Goal: Information Seeking & Learning: Learn about a topic

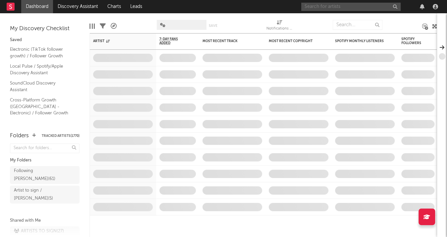
click at [319, 9] on input "text" at bounding box center [350, 7] width 99 height 8
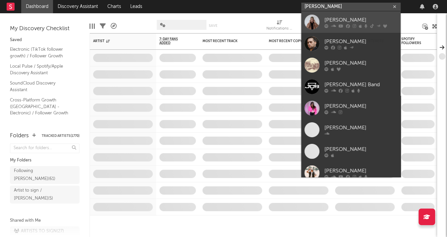
type input "[PERSON_NAME]"
click at [335, 24] on icon at bounding box center [333, 26] width 5 height 4
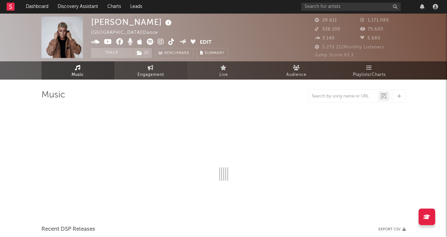
select select "6m"
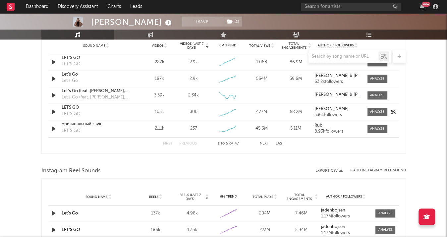
scroll to position [468, 0]
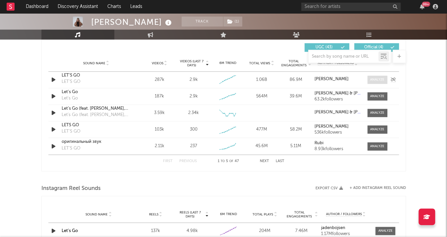
click at [373, 78] on div at bounding box center [377, 79] width 14 height 5
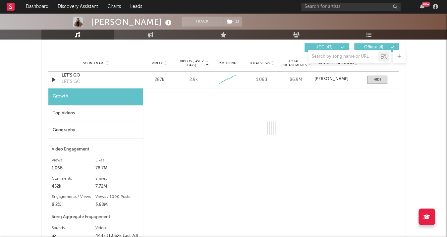
click at [77, 116] on div "Top Videos" at bounding box center [95, 113] width 94 height 17
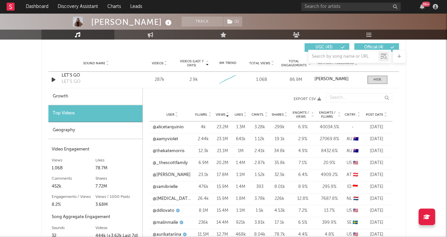
click at [372, 109] on div "User Fllwrs. Views Likes Cmnts. Shares Engmts / Views Engmts / Fllwrs. Cntry. P…" at bounding box center [270, 114] width 243 height 13
click at [371, 113] on span "Post Date" at bounding box center [375, 115] width 18 height 4
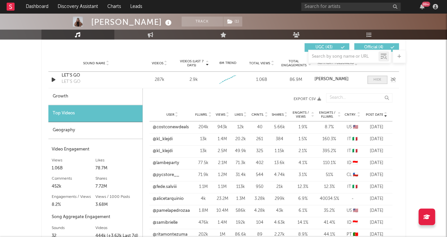
click at [374, 77] on div at bounding box center [377, 79] width 8 height 5
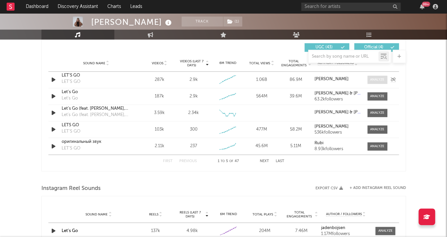
click at [371, 81] on span at bounding box center [377, 79] width 20 height 8
select select "6m"
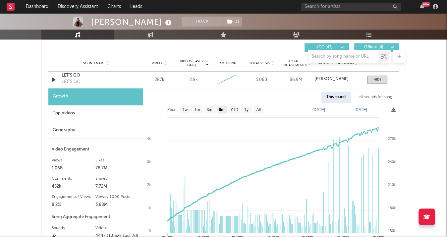
click at [74, 112] on div "Top Videos" at bounding box center [95, 113] width 94 height 17
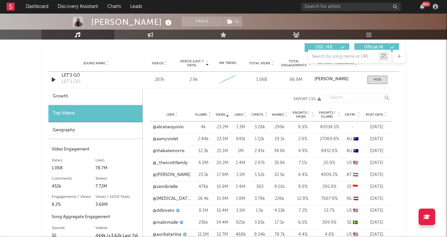
click at [370, 112] on div "Post Date" at bounding box center [376, 114] width 25 height 5
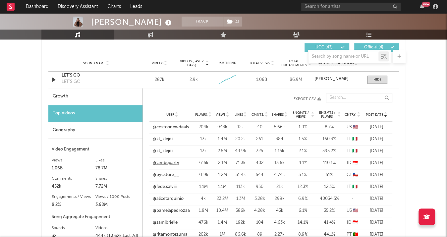
drag, startPoint x: 165, startPoint y: 149, endPoint x: 169, endPoint y: 158, distance: 10.0
click at [165, 149] on link "@kl_klejdi" at bounding box center [163, 151] width 20 height 7
click at [169, 160] on link "@lambeparty" at bounding box center [166, 163] width 26 height 7
click at [366, 6] on input "text" at bounding box center [350, 7] width 99 height 8
paste input "DJ [PERSON_NAME]"
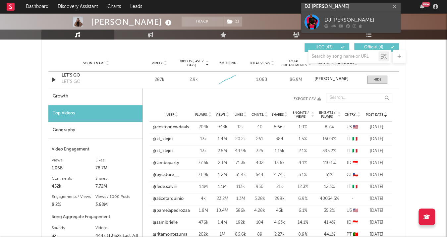
type input "DJ [PERSON_NAME]"
click at [355, 24] on icon at bounding box center [354, 26] width 4 height 4
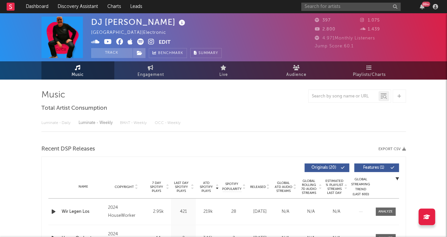
select select "1w"
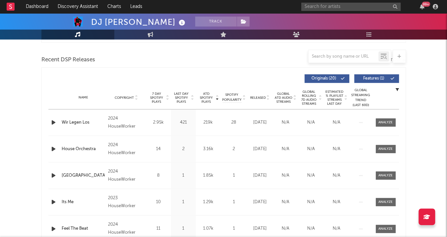
scroll to position [238, 0]
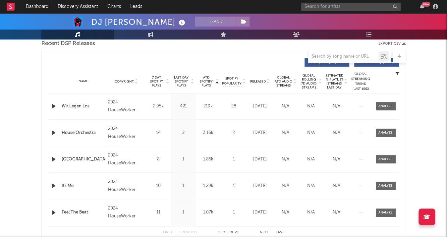
click at [178, 83] on span "Last Day Spotify Plays" at bounding box center [181, 81] width 18 height 12
click at [175, 83] on span "Last Day Spotify Plays" at bounding box center [181, 81] width 18 height 12
click at [371, 11] on div "99 +" at bounding box center [370, 6] width 139 height 13
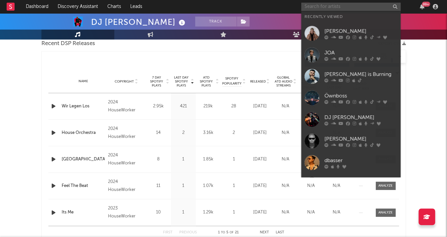
paste input "[PERSON_NAME]"
click at [372, 9] on input "[PERSON_NAME]" at bounding box center [350, 7] width 99 height 8
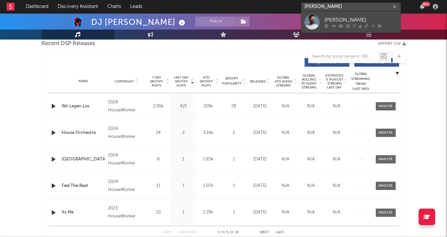
type input "[PERSON_NAME]"
click at [345, 18] on div "[PERSON_NAME]" at bounding box center [360, 20] width 73 height 8
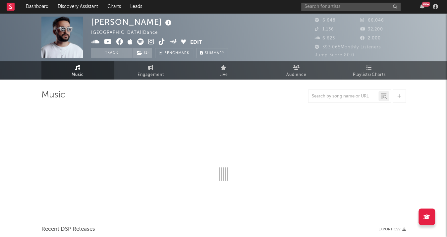
select select "6m"
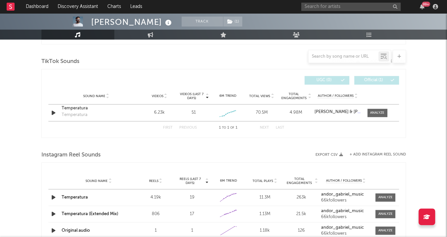
scroll to position [387, 0]
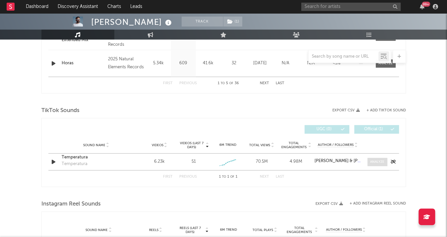
click at [379, 161] on div at bounding box center [377, 161] width 14 height 5
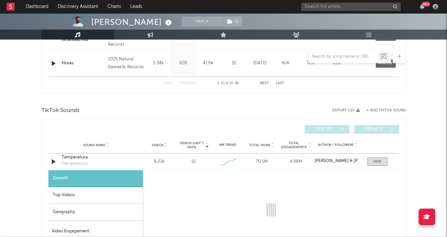
click at [78, 200] on div "Top Videos" at bounding box center [95, 195] width 94 height 17
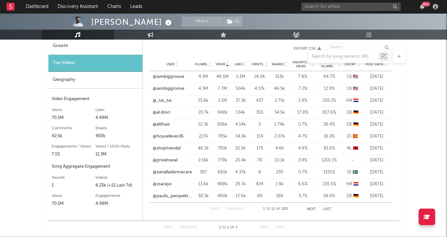
scroll to position [478, 0]
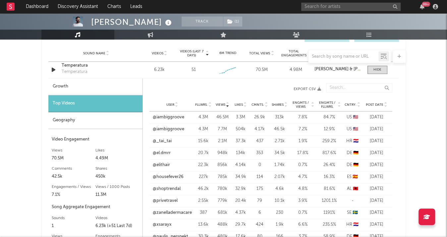
click at [373, 103] on span "Post Date" at bounding box center [375, 105] width 18 height 4
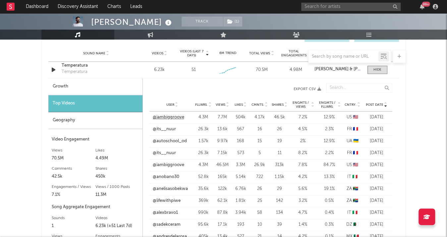
click at [172, 114] on link "@iambiggroove" at bounding box center [168, 117] width 31 height 7
